Goal: Complete application form

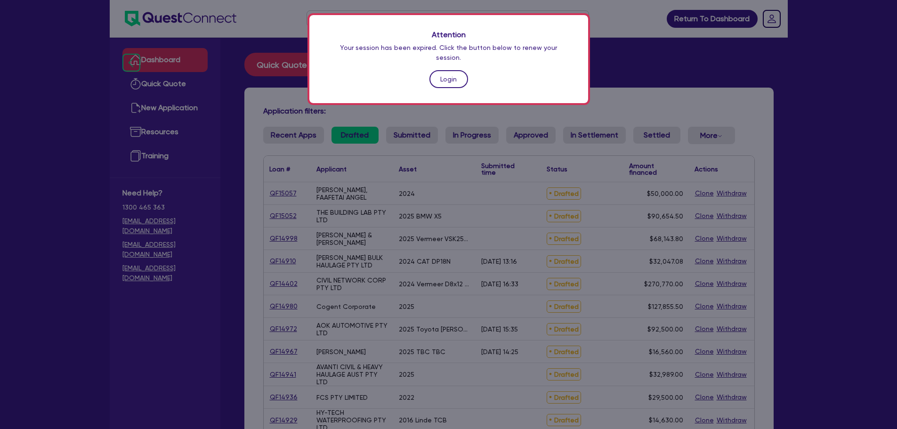
click at [459, 70] on link "Login" at bounding box center [448, 79] width 39 height 18
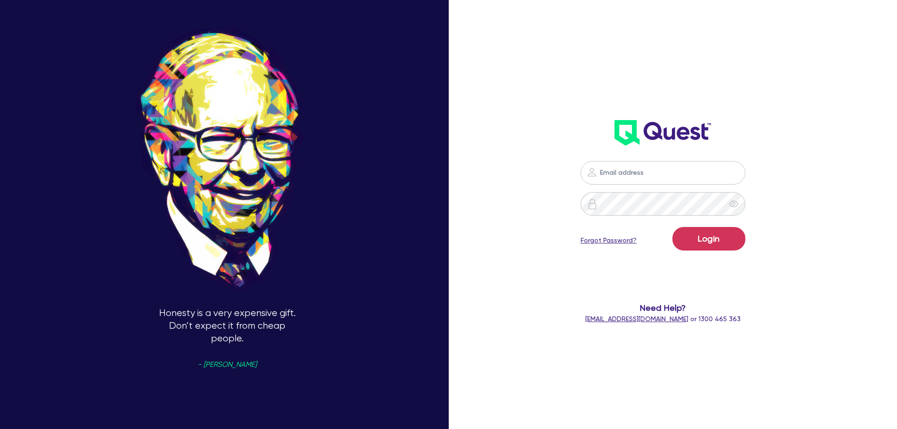
click at [596, 168] on img at bounding box center [591, 172] width 11 height 11
click at [616, 170] on input "email" at bounding box center [662, 173] width 165 height 24
type input "[PERSON_NAME][EMAIL_ADDRESS][DOMAIN_NAME]"
click at [672, 227] on button "Login" at bounding box center [708, 239] width 73 height 24
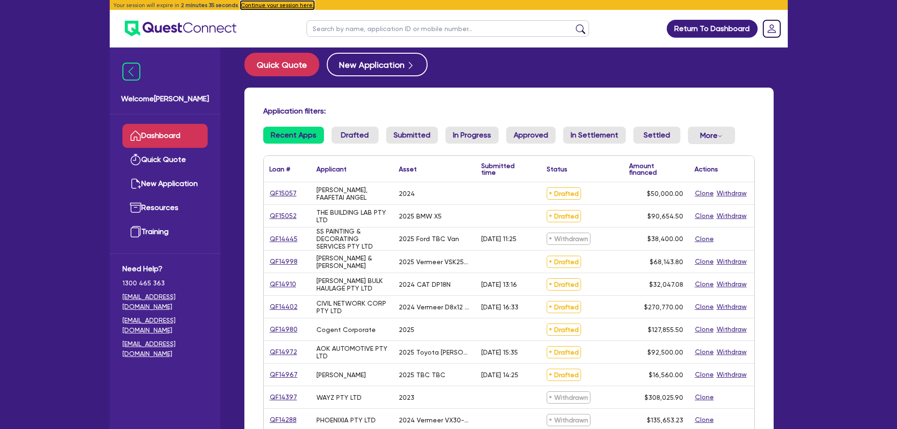
click at [252, 4] on button "Continue your session here." at bounding box center [277, 5] width 73 height 8
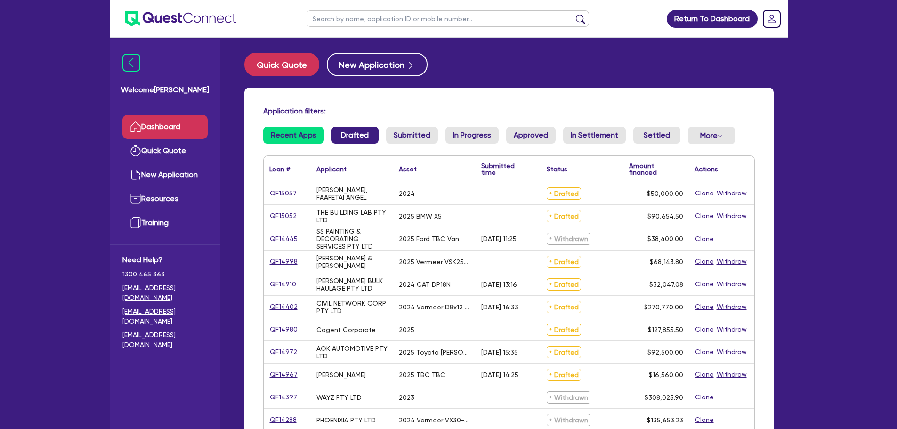
click at [349, 140] on link "Drafted" at bounding box center [354, 135] width 47 height 17
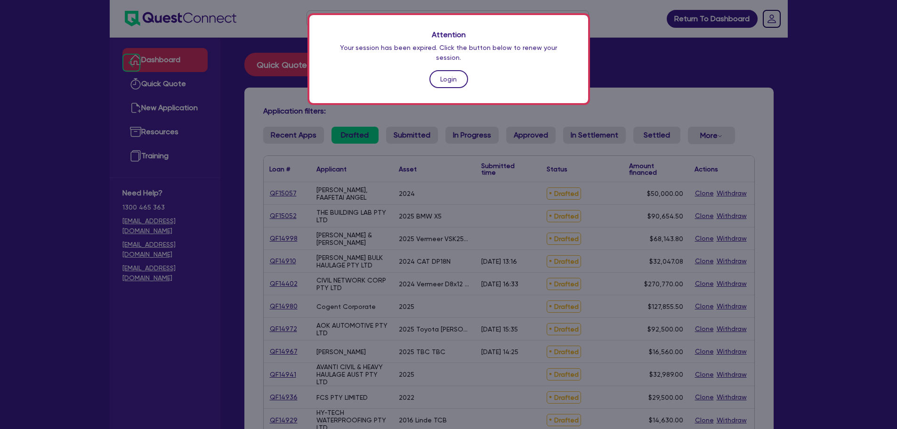
click at [461, 73] on link "Login" at bounding box center [448, 79] width 39 height 18
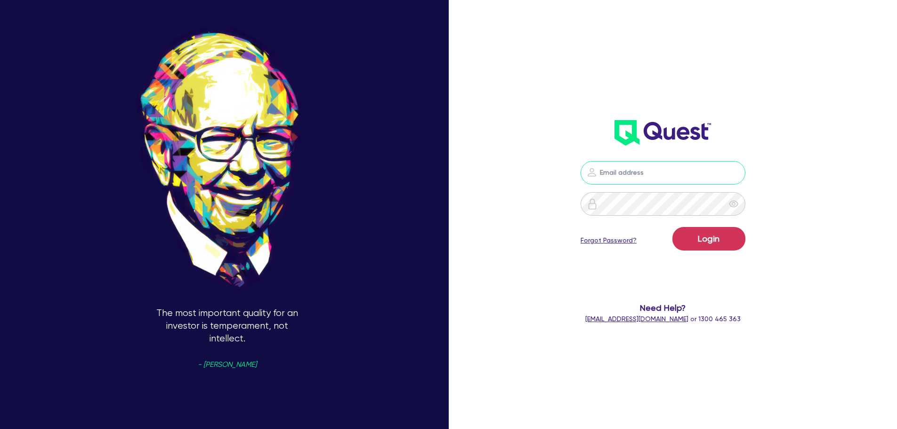
click at [663, 174] on input "email" at bounding box center [662, 173] width 165 height 24
type input "[PERSON_NAME][EMAIL_ADDRESS][DOMAIN_NAME]"
click at [672, 227] on button "Login" at bounding box center [708, 239] width 73 height 24
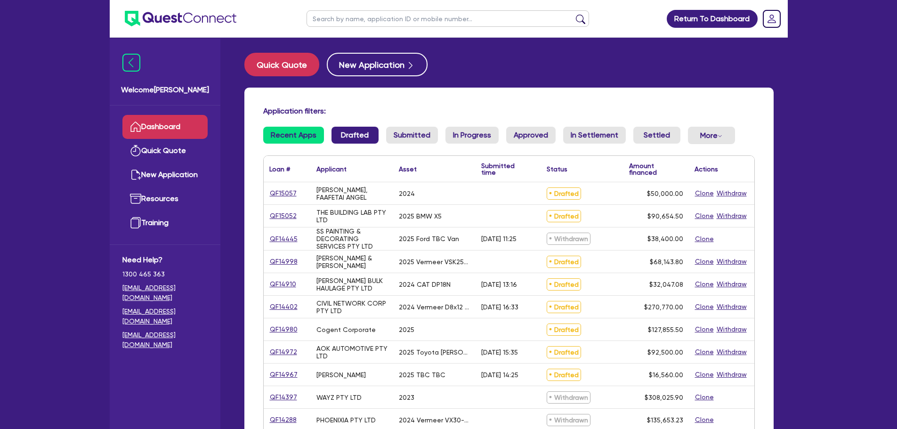
click at [357, 138] on link "Drafted" at bounding box center [354, 135] width 47 height 17
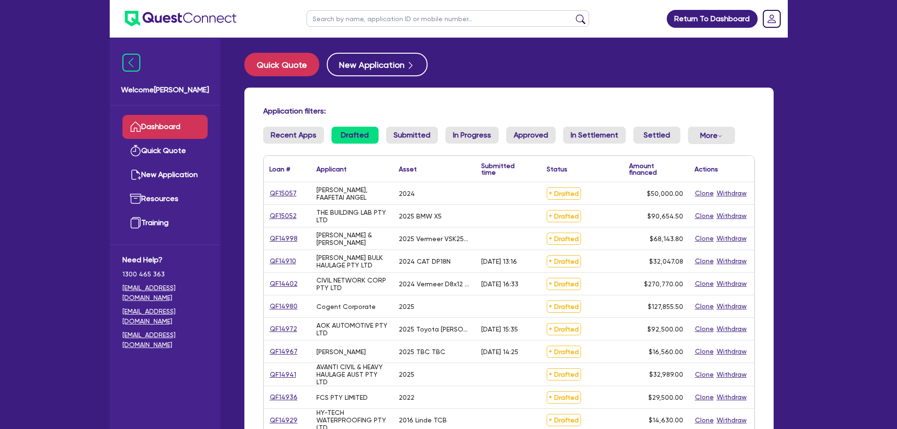
click at [355, 19] on input "text" at bounding box center [447, 18] width 282 height 16
type input "capital infracomms"
click at [573, 14] on button "submit" at bounding box center [580, 20] width 15 height 13
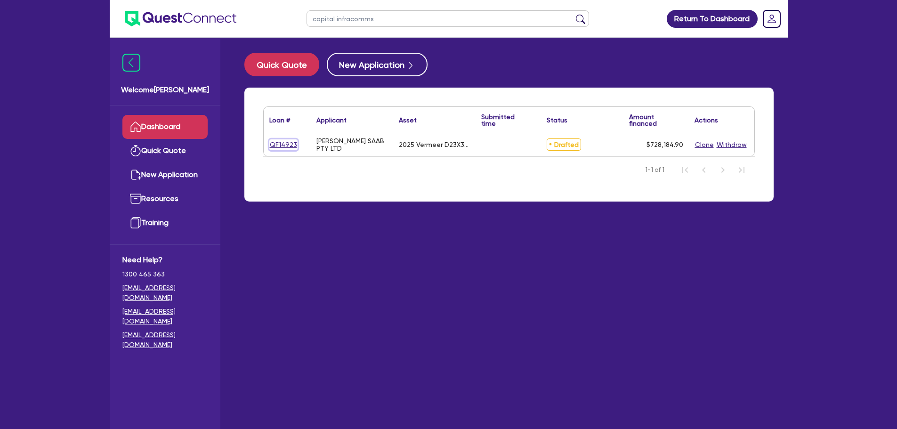
click at [292, 145] on link "QF14923" at bounding box center [283, 144] width 28 height 11
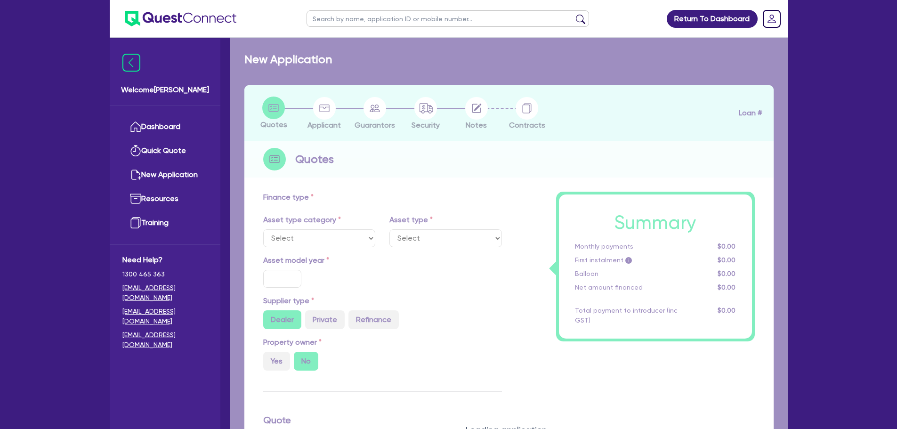
select select "PRIMARY_ASSETS"
type input "2025"
radio input "true"
type input "743,184.9"
type input "15,000"
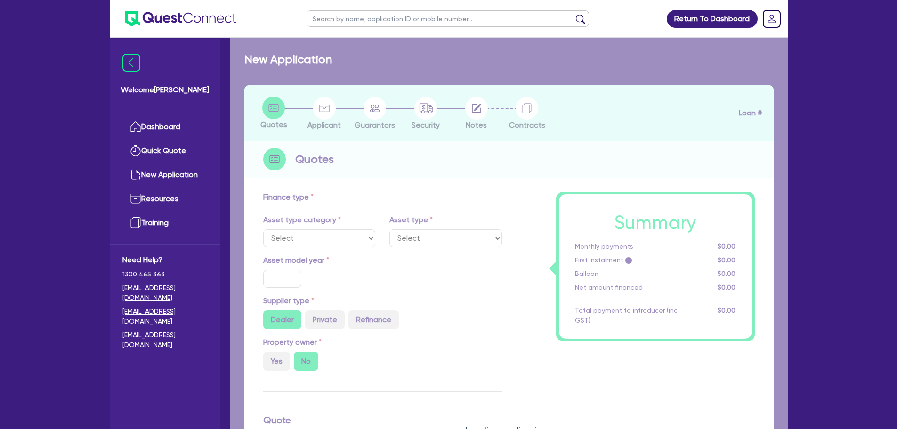
type input "2"
type input "14,563.7"
type input "6.25"
select select "CONSTRUCTION_AND_EARTHMOVING_EQUIPMENT"
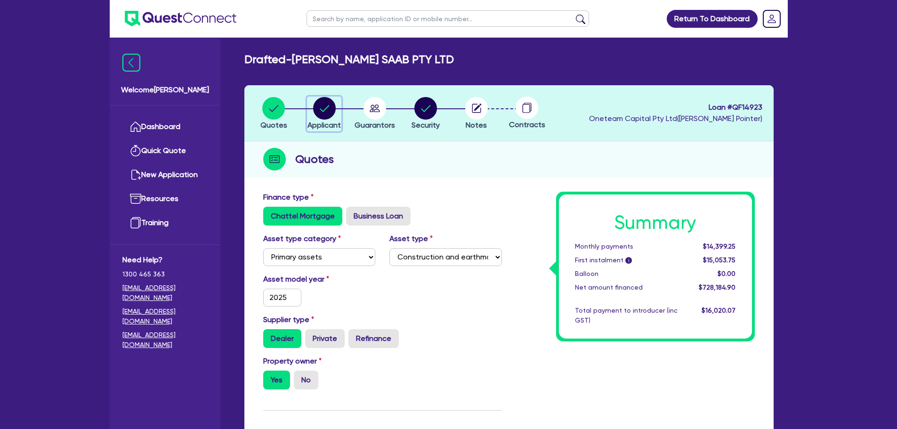
click at [323, 107] on circle "button" at bounding box center [324, 108] width 23 height 23
select select "COMPANY"
select select "BUILDING_CONSTRUCTION"
select select "TRADES_SERVICES_BUSINESSES_GOVERNMENT"
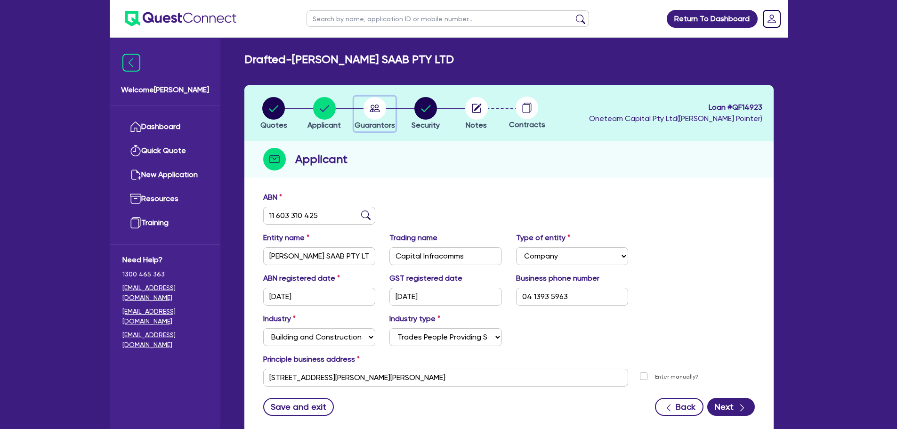
click at [369, 114] on circle "button" at bounding box center [374, 108] width 23 height 23
select select "MR"
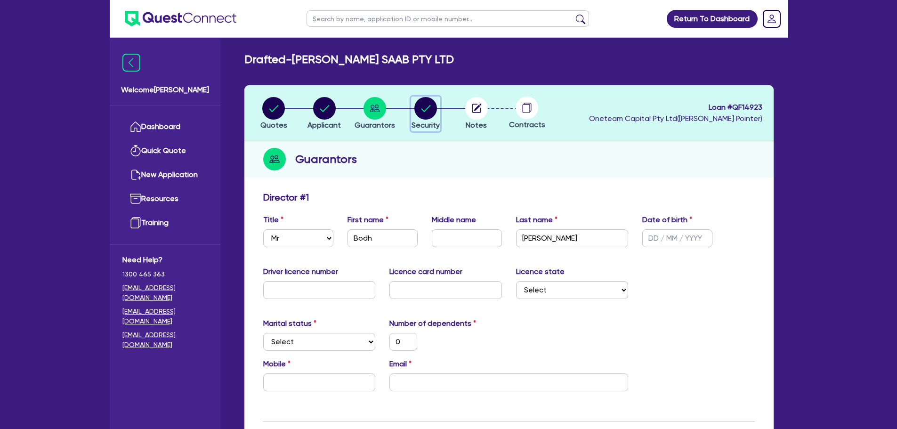
click at [421, 101] on circle "button" at bounding box center [425, 108] width 23 height 23
select select "PRIMARY_ASSETS"
select select "CONSTRUCTION_AND_EARTHMOVING_EQUIPMENT"
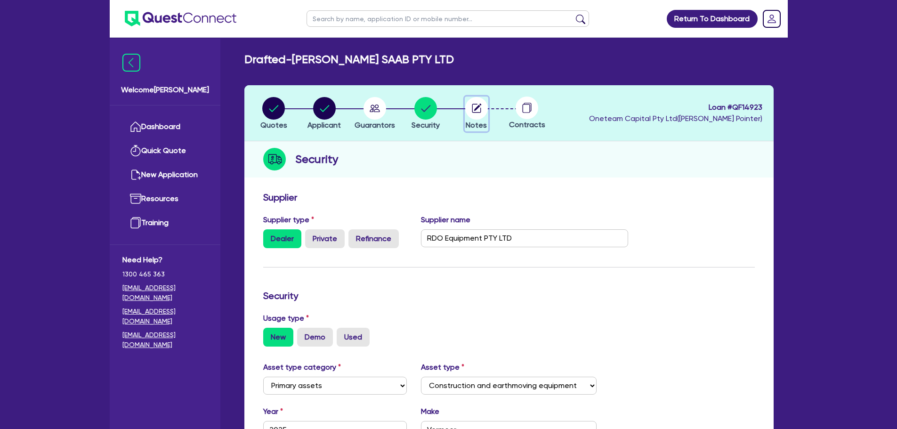
click at [470, 108] on circle "button" at bounding box center [476, 108] width 23 height 23
select select "Other"
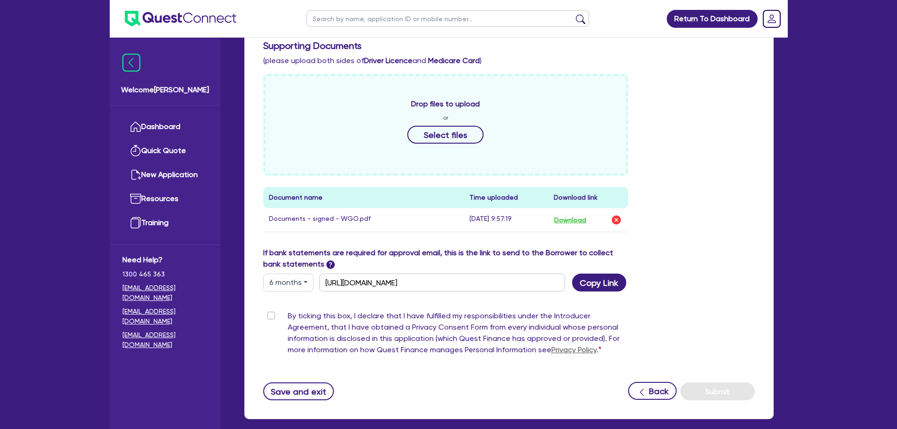
scroll to position [413, 0]
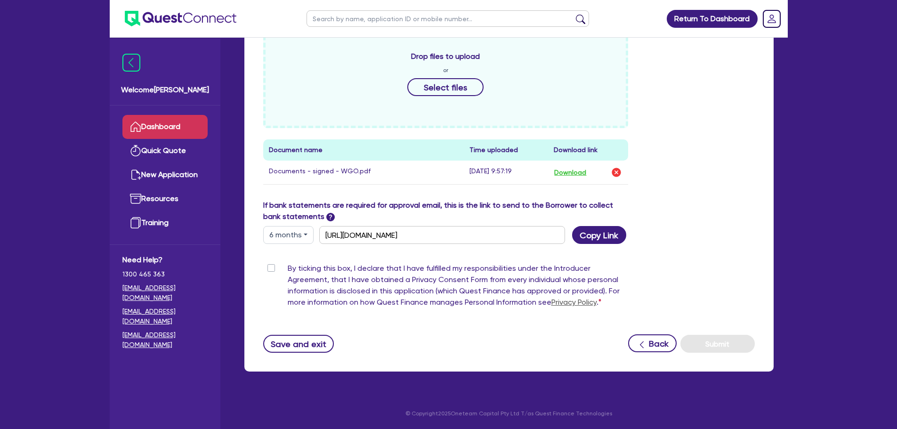
click at [168, 126] on link "Dashboard" at bounding box center [164, 127] width 85 height 24
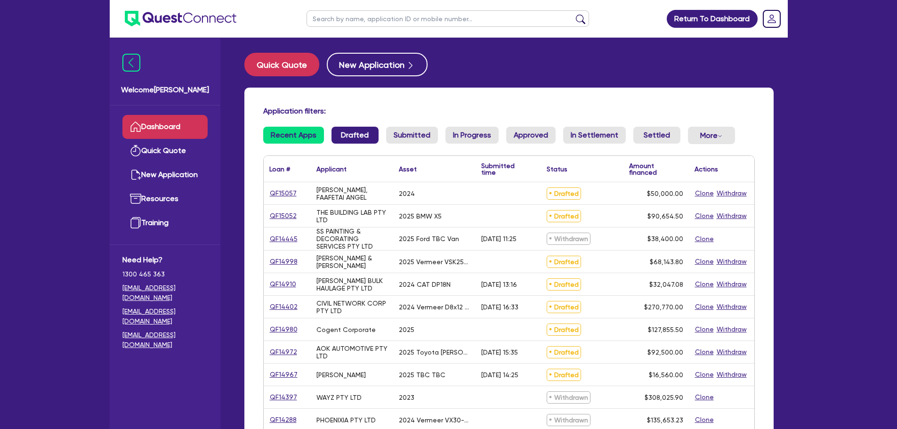
click at [352, 139] on link "Drafted" at bounding box center [354, 135] width 47 height 17
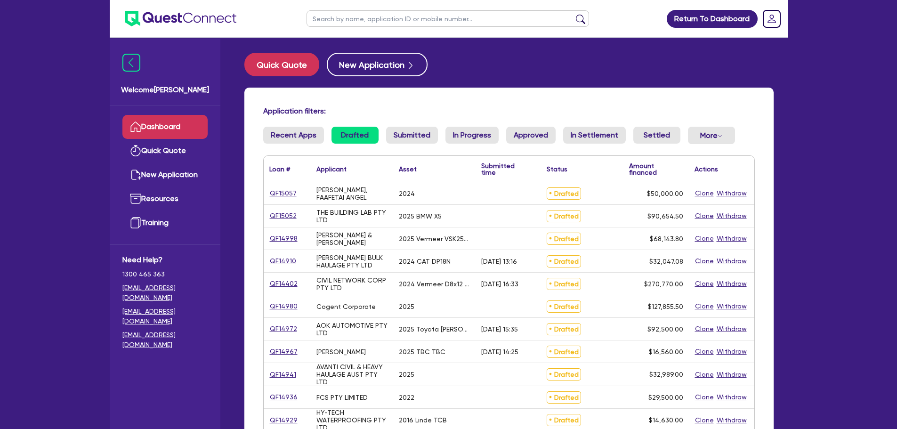
click at [356, 16] on input "text" at bounding box center [447, 18] width 282 height 16
type input "infracomms"
click at [573, 14] on button "submit" at bounding box center [580, 20] width 15 height 13
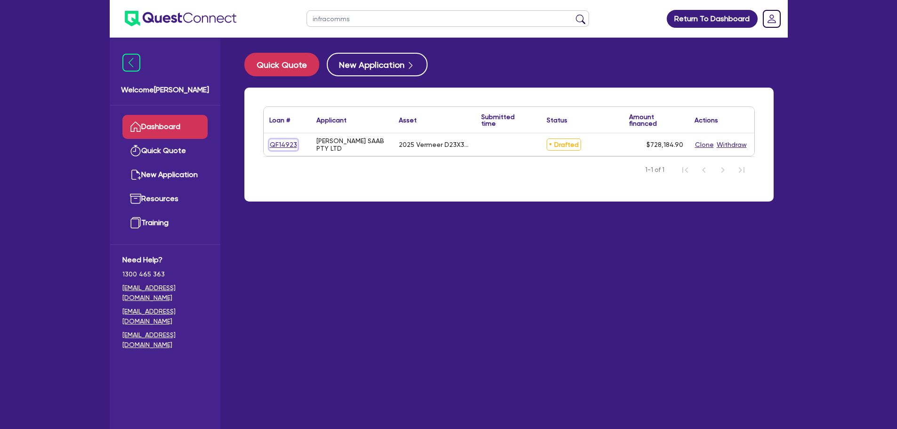
click at [285, 142] on link "QF14923" at bounding box center [283, 144] width 28 height 11
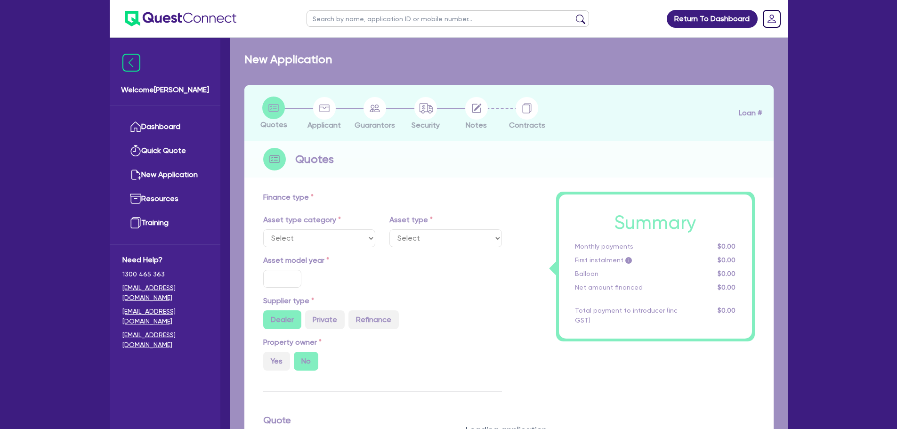
select select "PRIMARY_ASSETS"
type input "2025"
radio input "true"
type input "743,184.9"
type input "15,000"
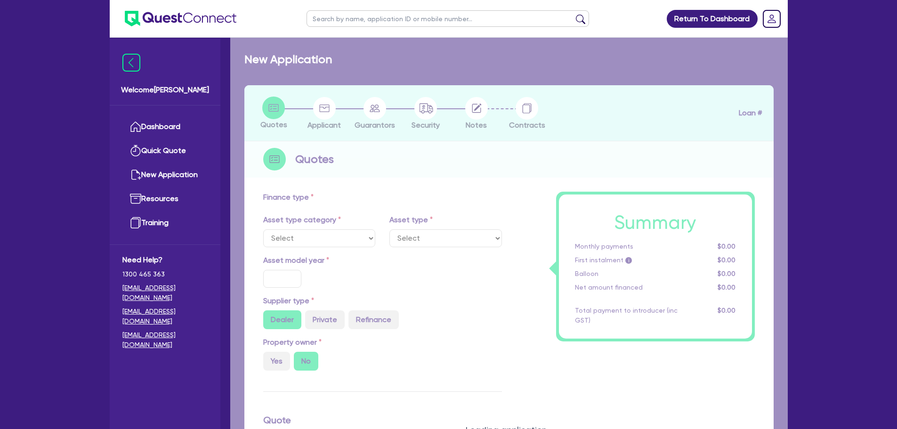
type input "2"
type input "14,563.7"
type input "6.25"
select select "CONSTRUCTION_AND_EARTHMOVING_EQUIPMENT"
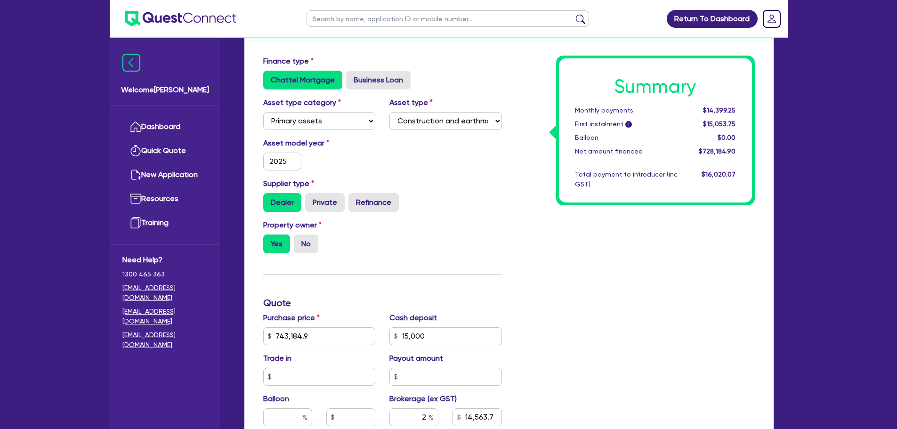
scroll to position [377, 0]
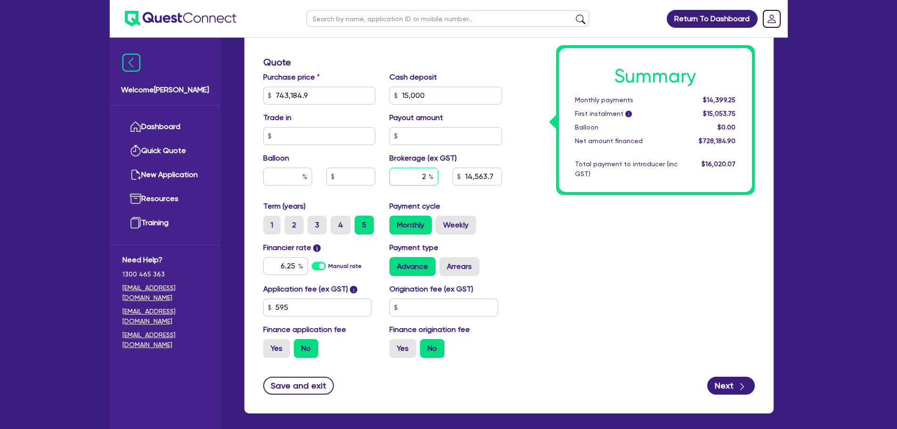
click at [427, 174] on input "2" at bounding box center [413, 177] width 49 height 18
type input "5"
click at [554, 276] on div "Summary Monthly payments $14,399.25 First instalment i $15,053.75 Balloon $0.00…" at bounding box center [635, 90] width 253 height 550
type input "743,184.9"
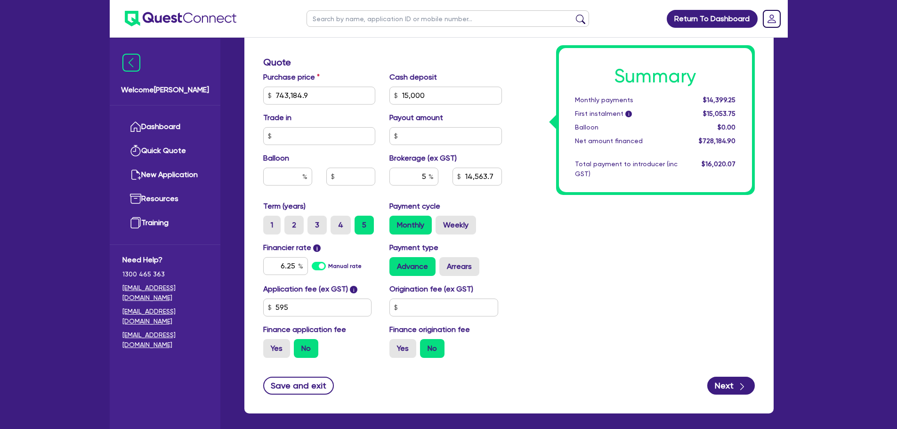
type input "15,000"
type input "14,563.7"
type input "743,184.9"
type input "15,000"
type input "36,409.25"
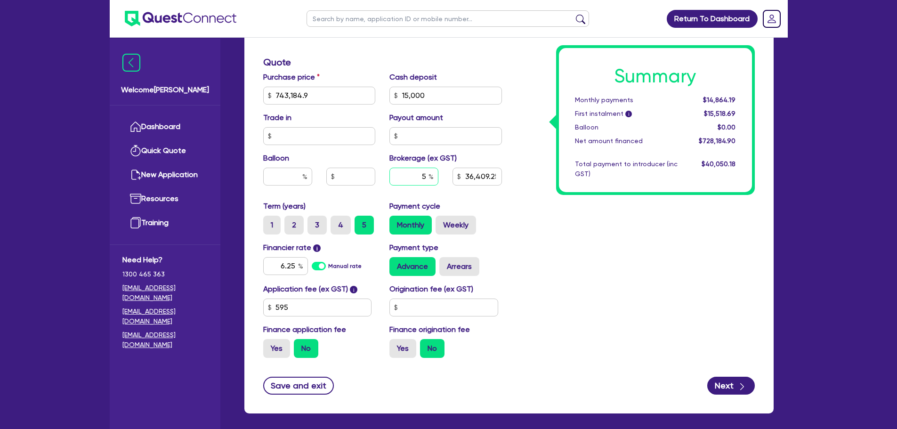
click at [431, 178] on div "5" at bounding box center [413, 177] width 49 height 18
type input "743,184.9"
type input "15,000"
type input "36,409.25"
type input "743,184.9"
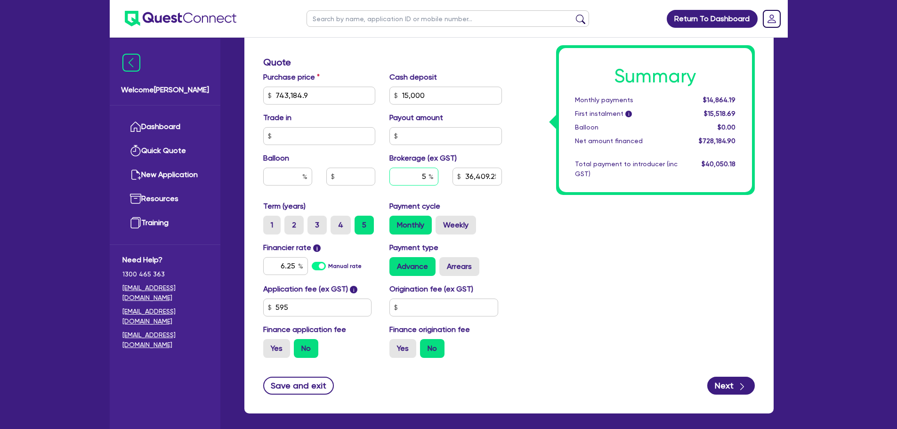
type input "15,000"
type input "36,409.25"
click at [431, 178] on div "5" at bounding box center [413, 177] width 49 height 18
type input "2"
type input "743,184.9"
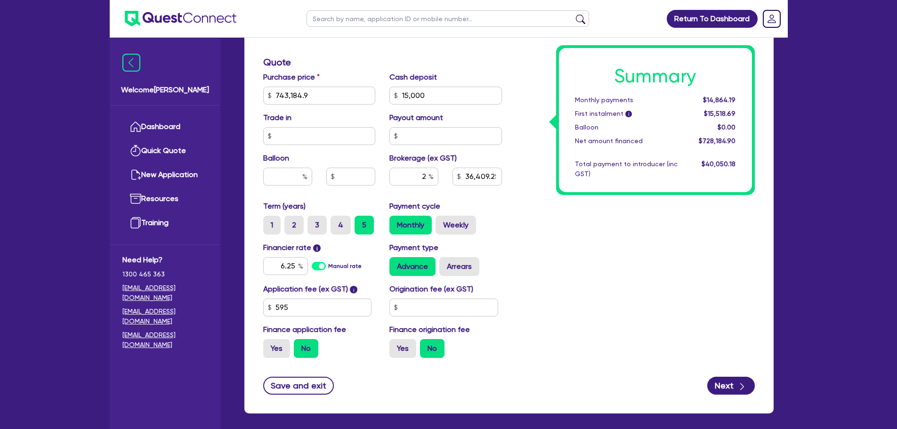
type input "15,000"
type input "36,409.25"
click at [557, 299] on div "Summary Monthly payments $14,864.19 First instalment i $15,518.69 Balloon $0.00…" at bounding box center [635, 90] width 253 height 550
type input "743,184.9"
type input "15,000"
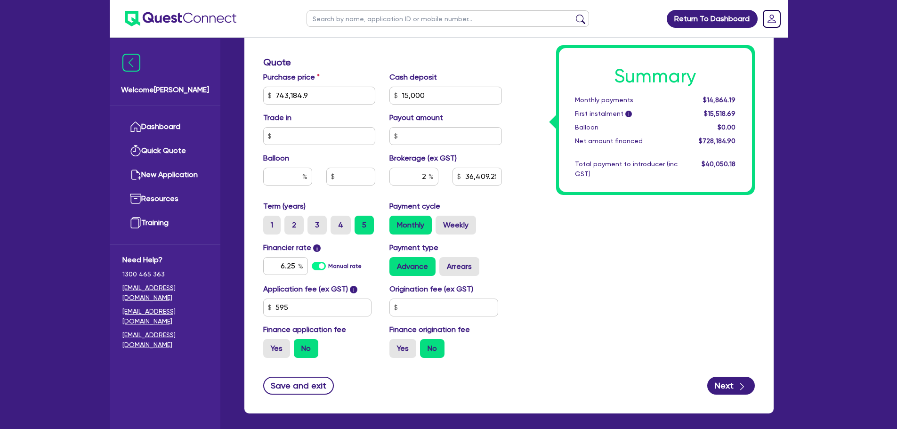
type input "14,563.7"
click at [285, 382] on button "Save and exit" at bounding box center [298, 386] width 71 height 18
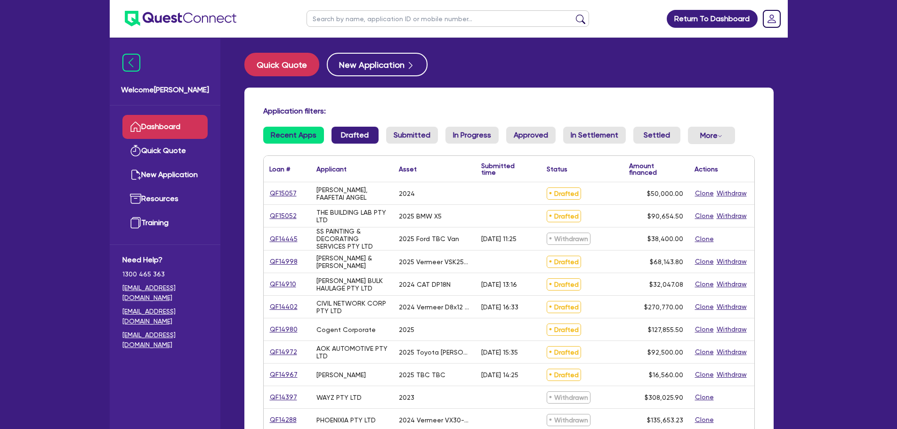
click at [345, 131] on link "Drafted" at bounding box center [354, 135] width 47 height 17
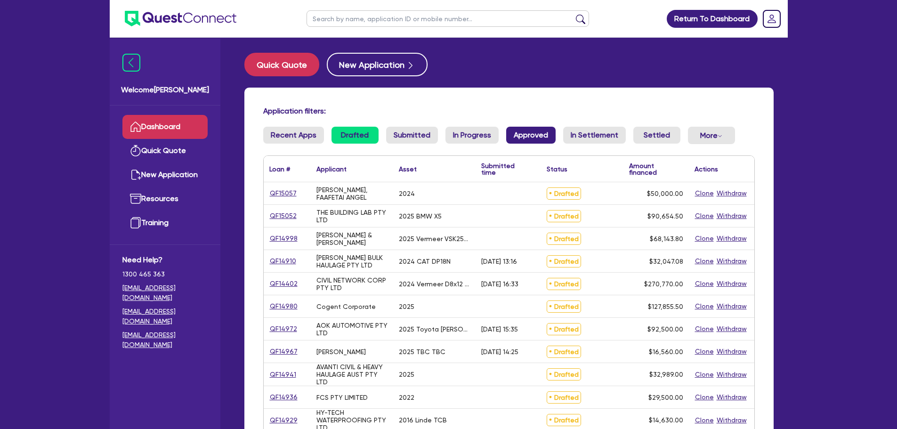
click at [506, 137] on link "Approved" at bounding box center [530, 135] width 49 height 17
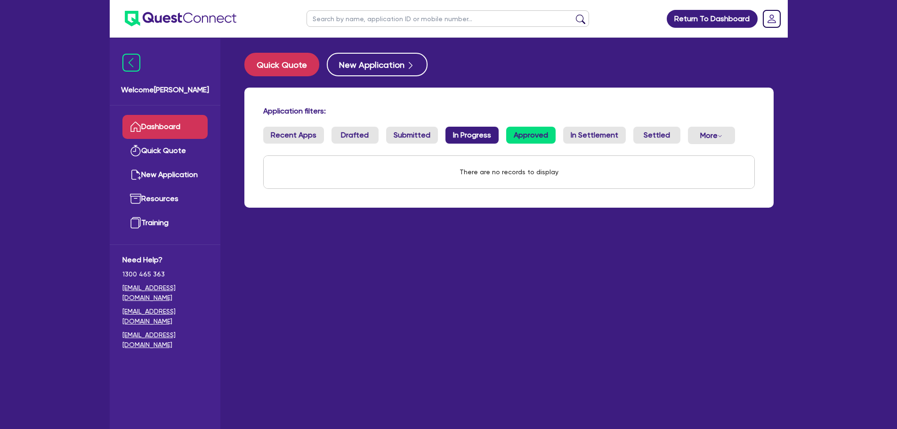
click at [462, 139] on link "In Progress" at bounding box center [471, 135] width 53 height 17
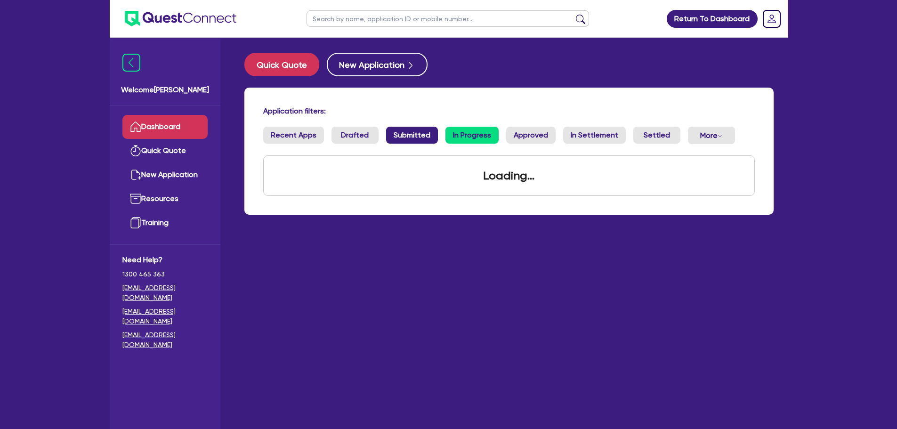
click at [393, 141] on link "Submitted" at bounding box center [412, 135] width 52 height 17
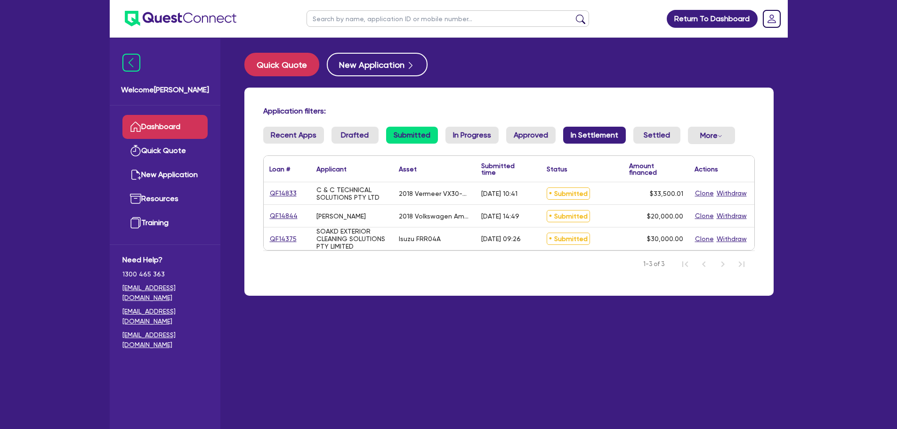
click at [597, 139] on link "In Settlement" at bounding box center [594, 135] width 63 height 17
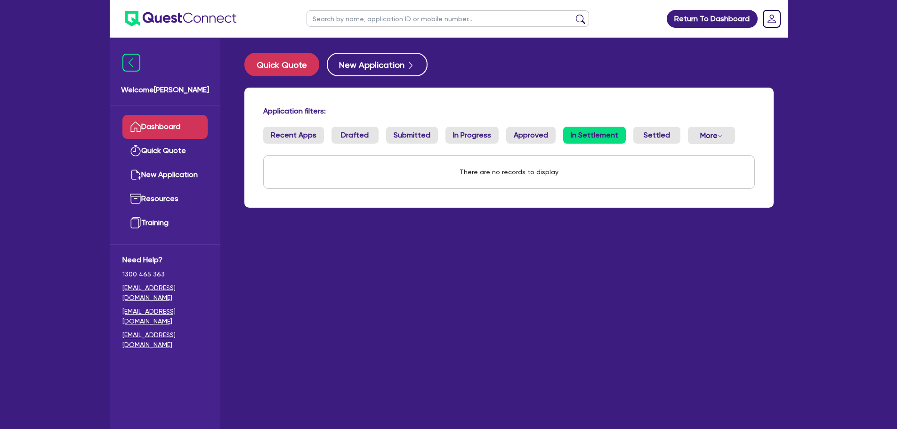
click at [339, 24] on input "text" at bounding box center [447, 18] width 282 height 16
type input "civil network"
click at [579, 18] on button "submit" at bounding box center [580, 20] width 15 height 13
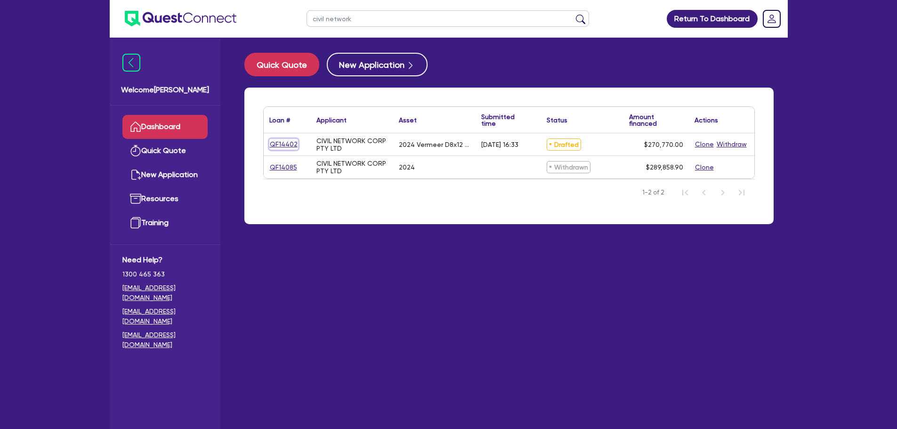
click at [290, 144] on link "QF14402" at bounding box center [283, 144] width 29 height 11
select select "PRIMARY_ASSETS"
select select "CONSTRUCTION_AND_EARTHMOVING_EQUIPMENT"
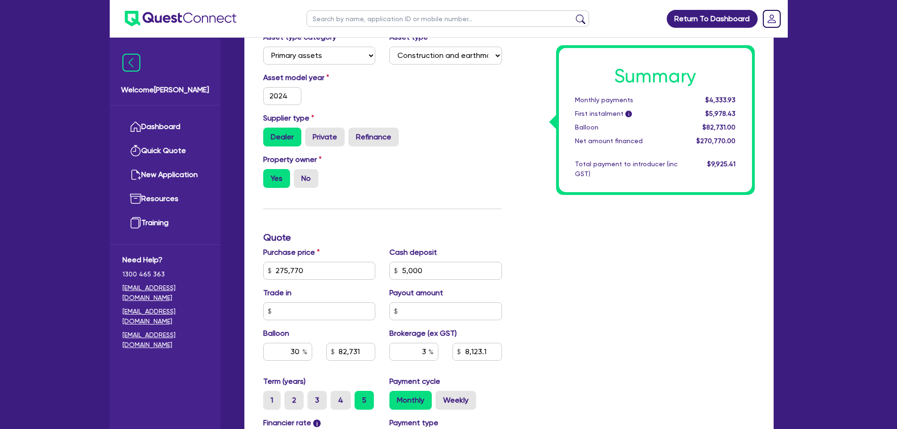
scroll to position [235, 0]
